Goal: Task Accomplishment & Management: Use online tool/utility

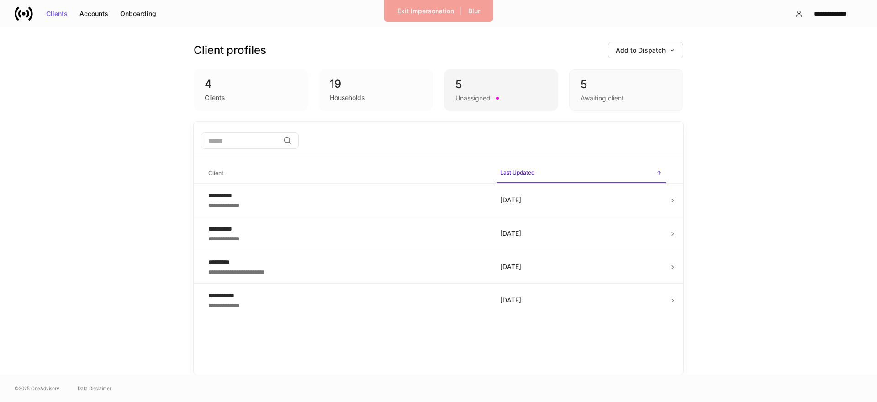
click at [494, 84] on div "5" at bounding box center [501, 84] width 91 height 15
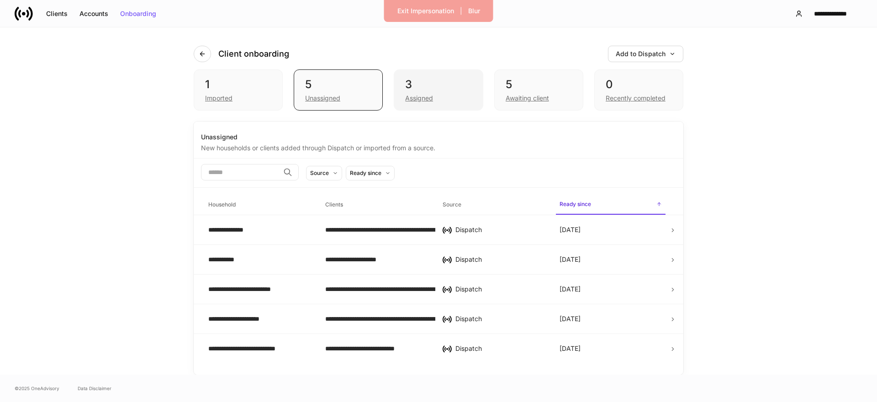
click at [422, 99] on div "Assigned" at bounding box center [419, 98] width 28 height 9
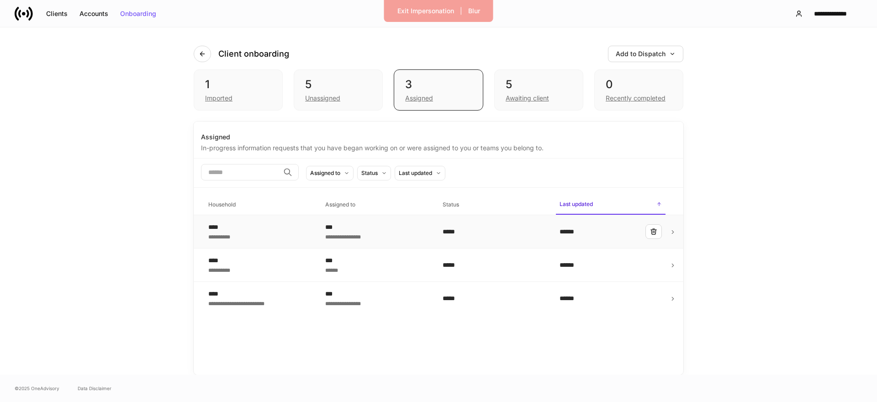
click at [274, 224] on div "**********" at bounding box center [259, 232] width 102 height 18
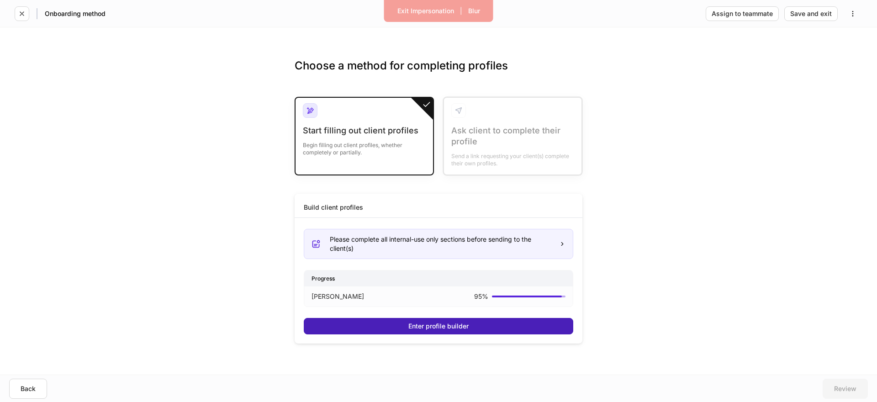
click at [418, 329] on div "Enter profile builder" at bounding box center [439, 326] width 60 height 6
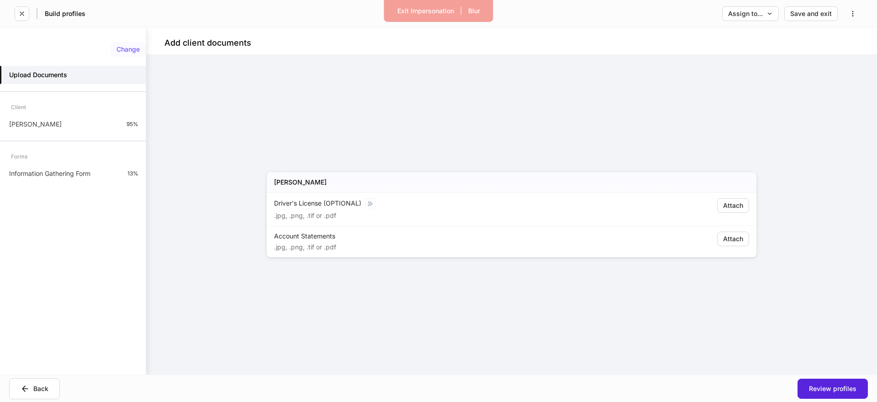
click at [142, 52] on button "Change" at bounding box center [128, 49] width 35 height 15
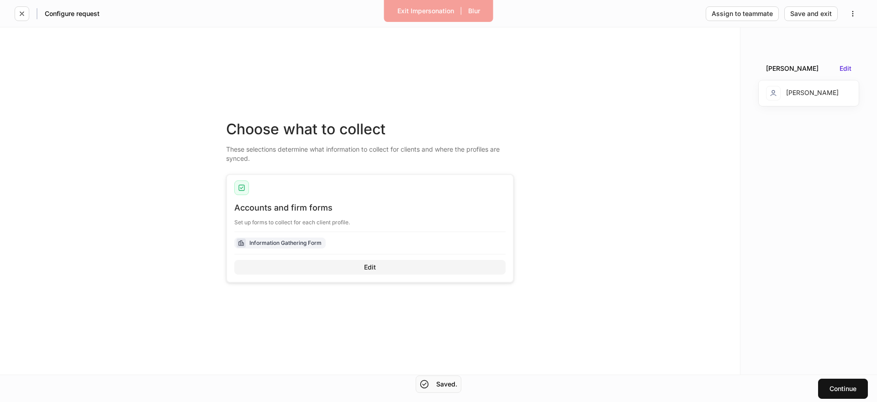
click at [396, 266] on button "Edit" at bounding box center [369, 267] width 271 height 15
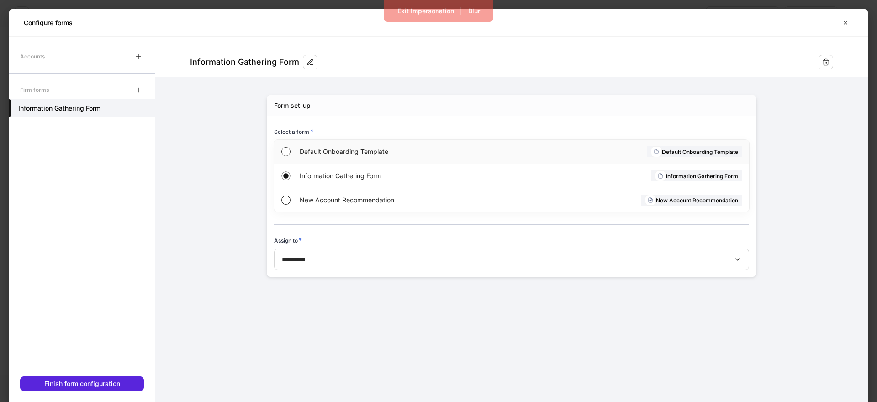
click at [312, 152] on span "Default Onboarding Template" at bounding box center [405, 151] width 211 height 9
click at [103, 384] on div "Finish form configuration" at bounding box center [82, 384] width 76 height 6
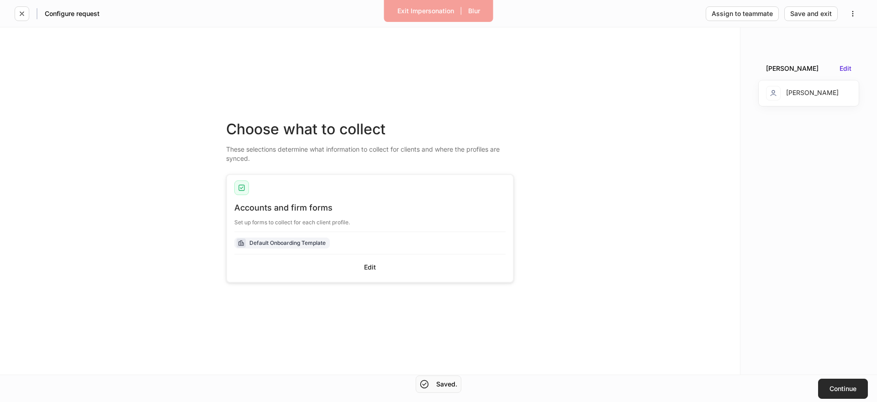
click at [839, 388] on div "Continue" at bounding box center [843, 389] width 27 height 6
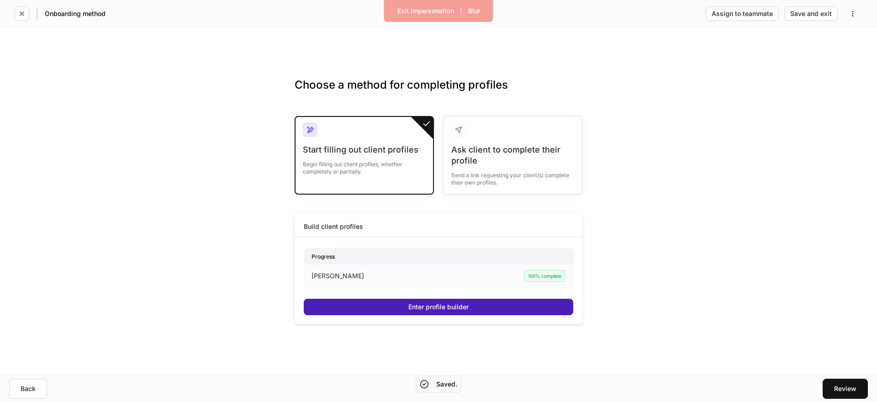
click at [425, 308] on div "Enter profile builder" at bounding box center [439, 307] width 60 height 6
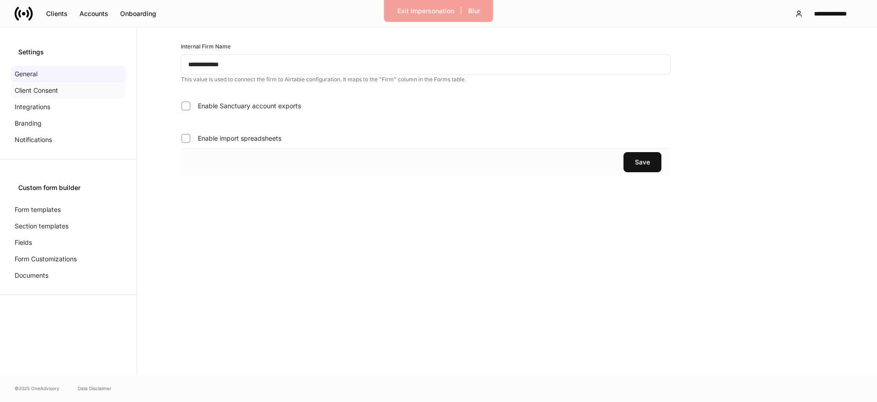
click at [21, 86] on p "Client Consent" at bounding box center [36, 90] width 43 height 9
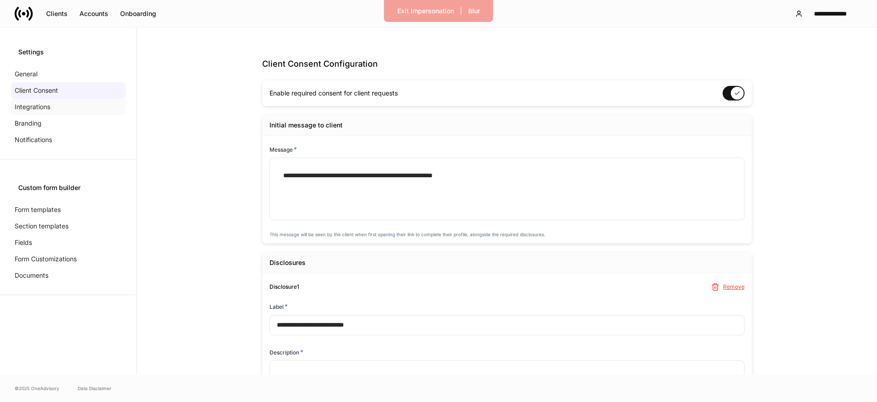
click at [32, 110] on p "Integrations" at bounding box center [33, 106] width 36 height 9
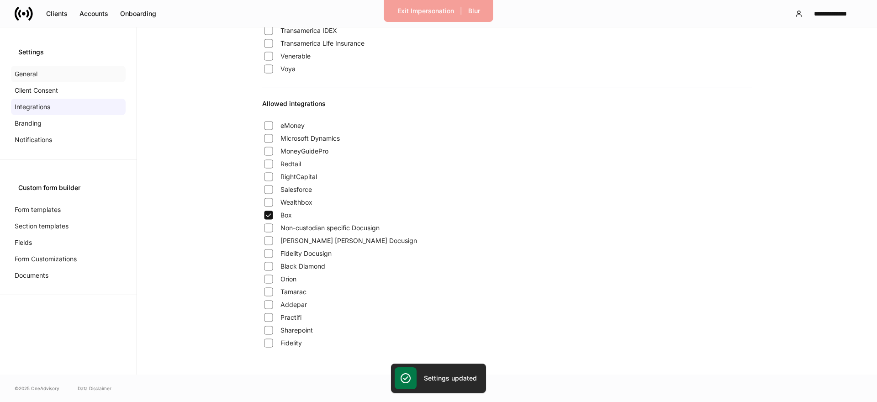
scroll to position [641, 0]
